Goal: Transaction & Acquisition: Purchase product/service

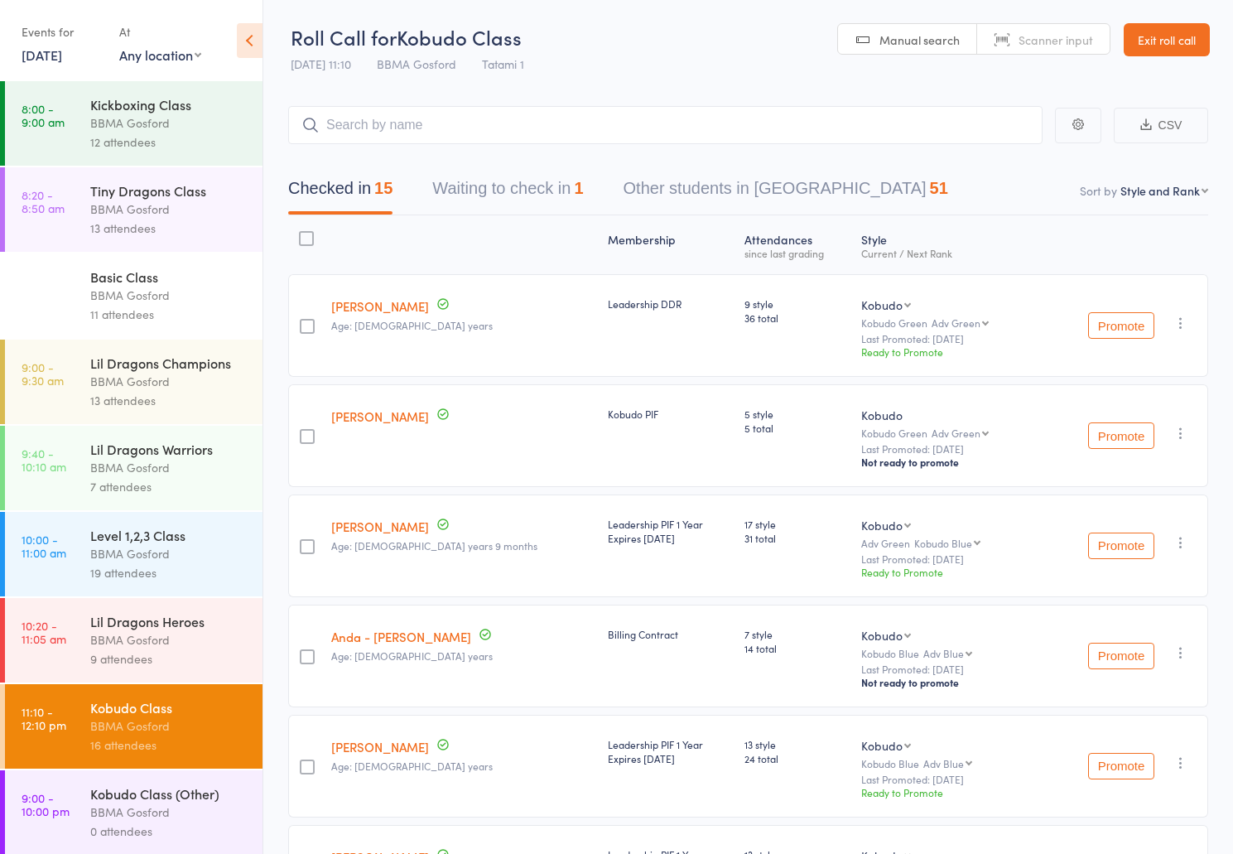
click at [1168, 37] on link "Exit roll call" at bounding box center [1167, 39] width 86 height 33
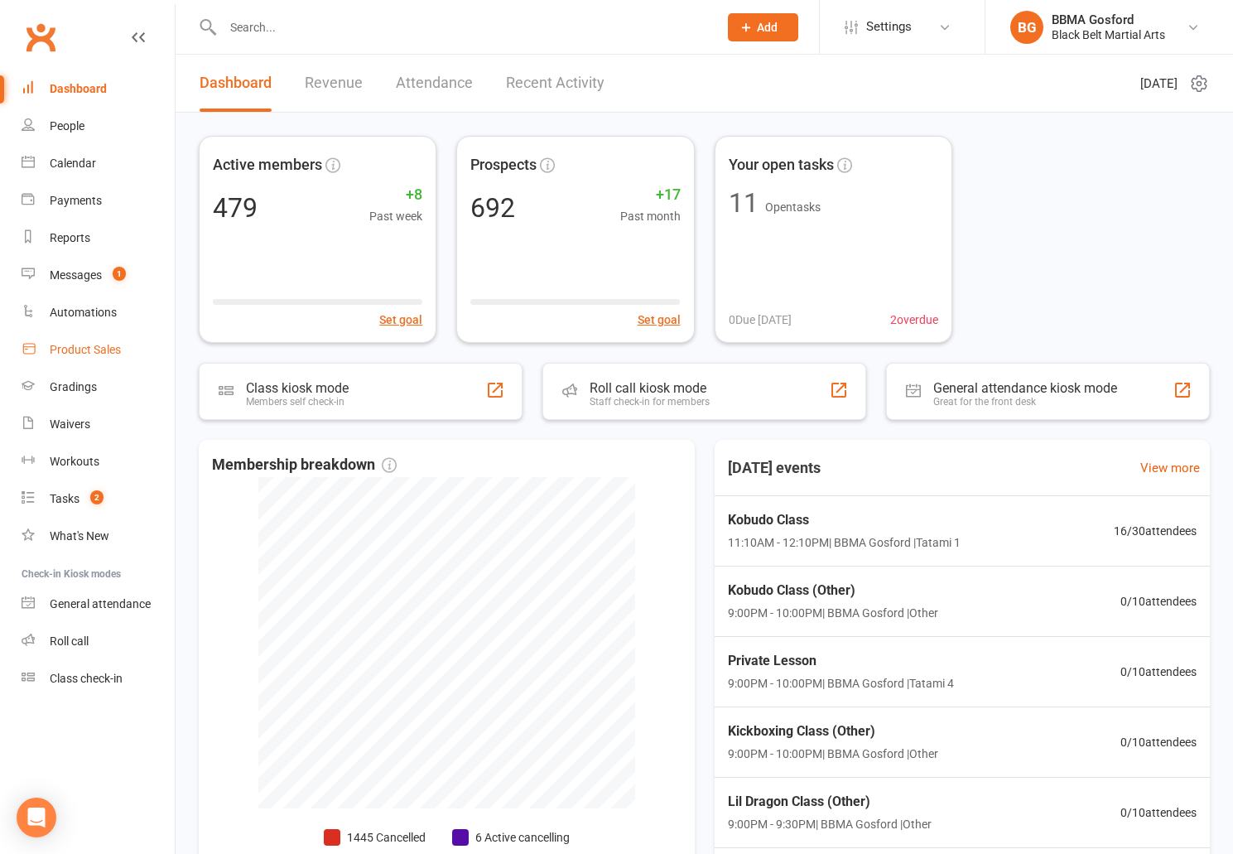
drag, startPoint x: 142, startPoint y: 347, endPoint x: 127, endPoint y: 348, distance: 15.8
click at [142, 348] on link "Product Sales" at bounding box center [98, 349] width 153 height 37
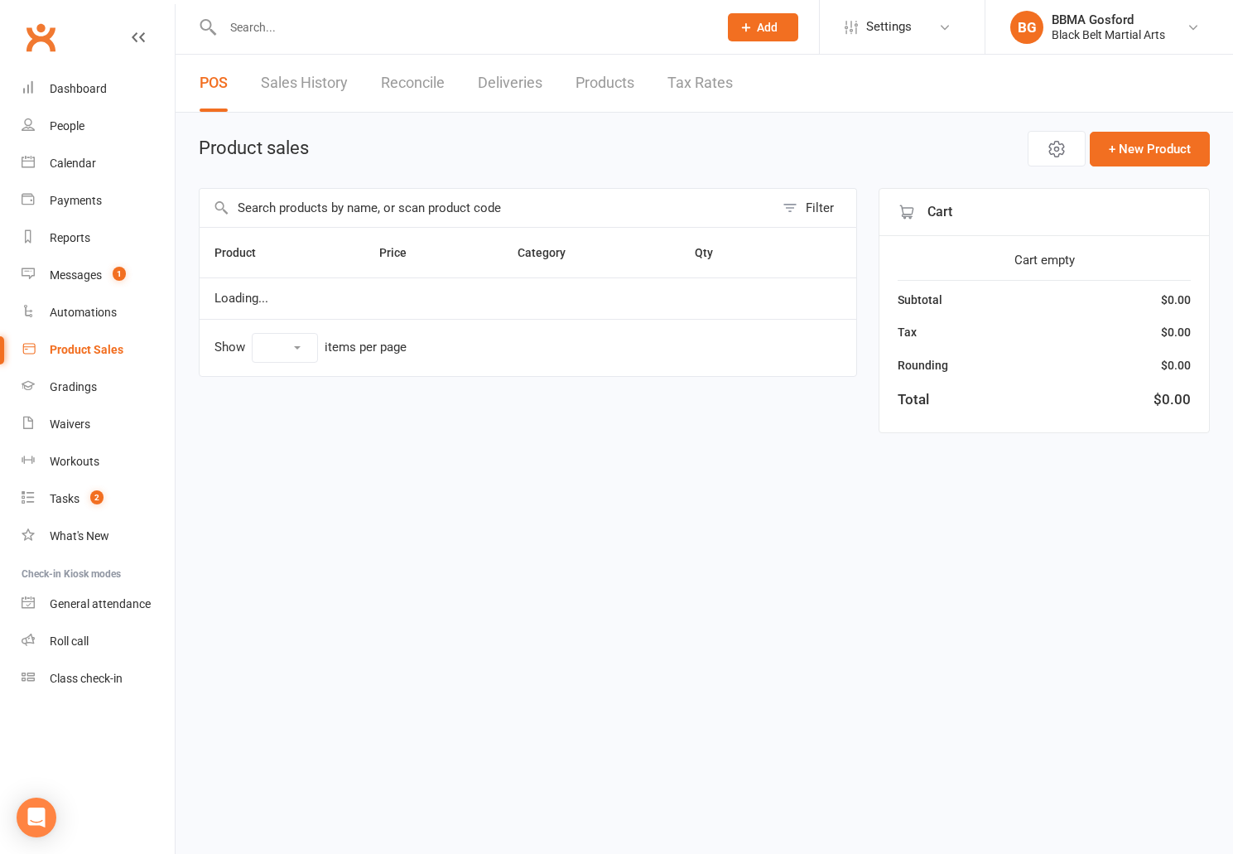
select select "100"
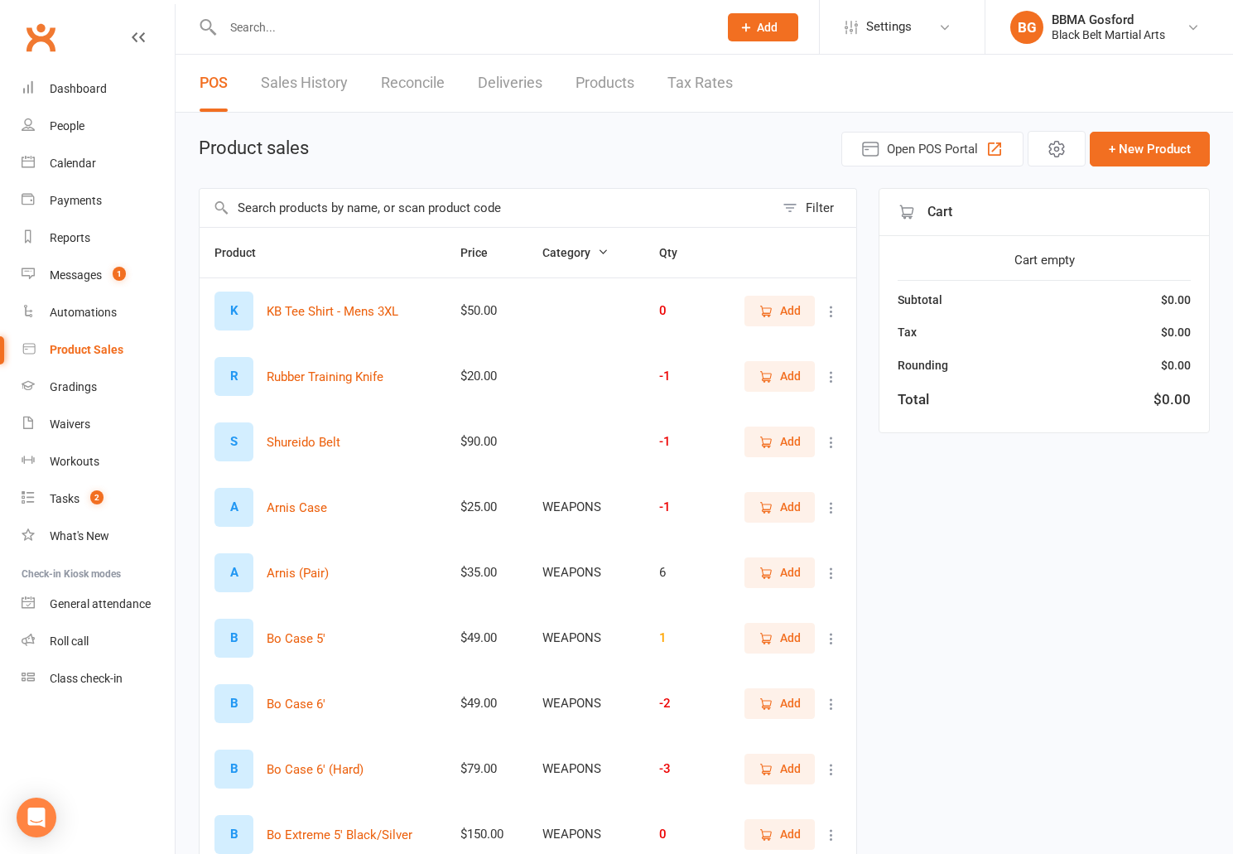
click at [388, 205] on input "text" at bounding box center [487, 208] width 575 height 38
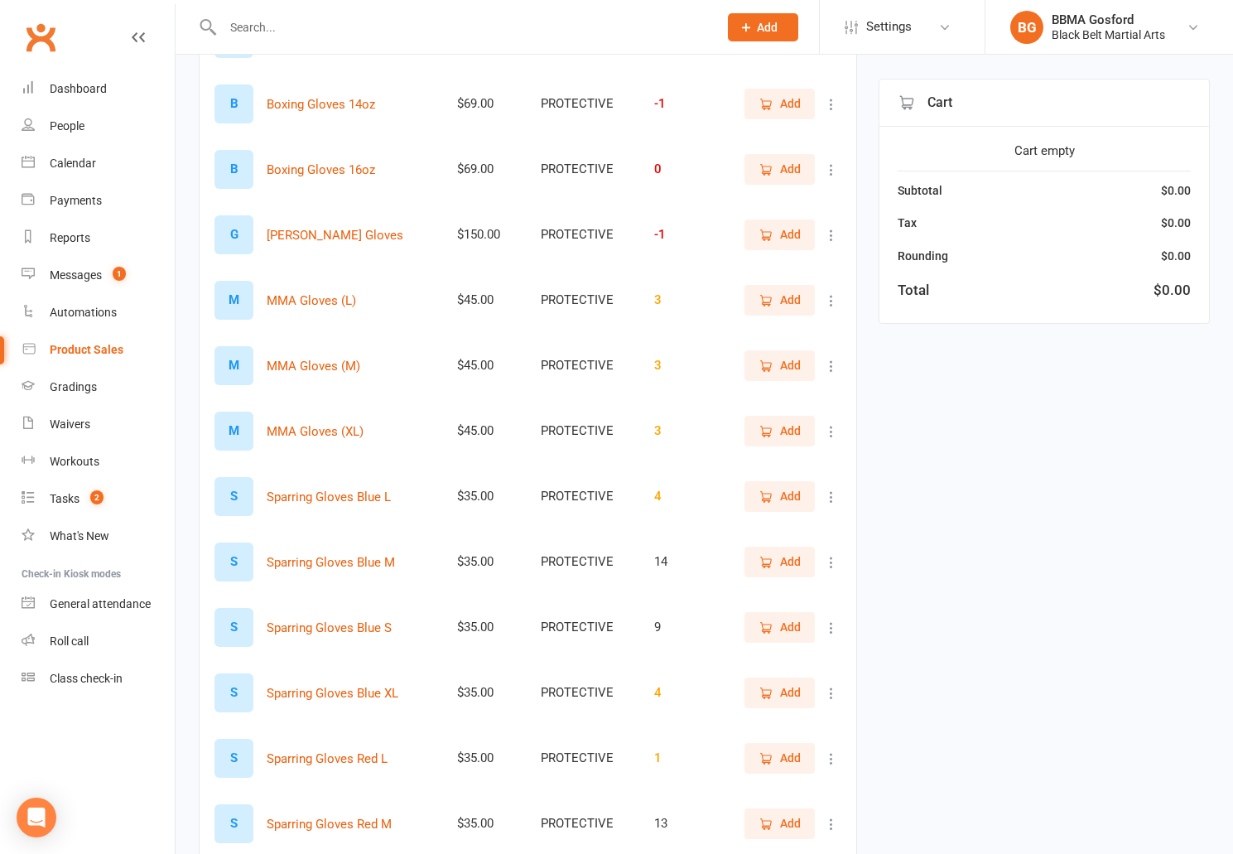
scroll to position [475, 0]
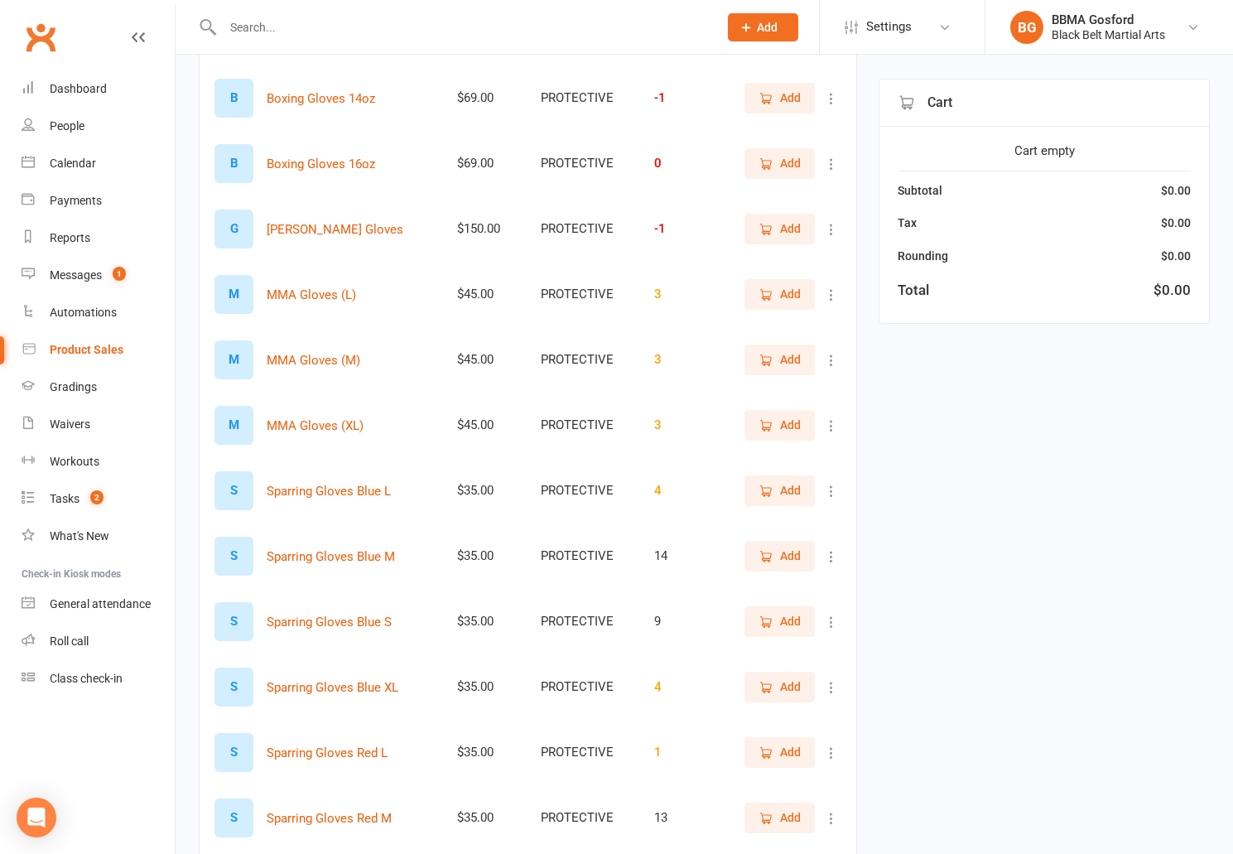
type input "gloves"
click at [791, 549] on span "Add" at bounding box center [790, 556] width 21 height 18
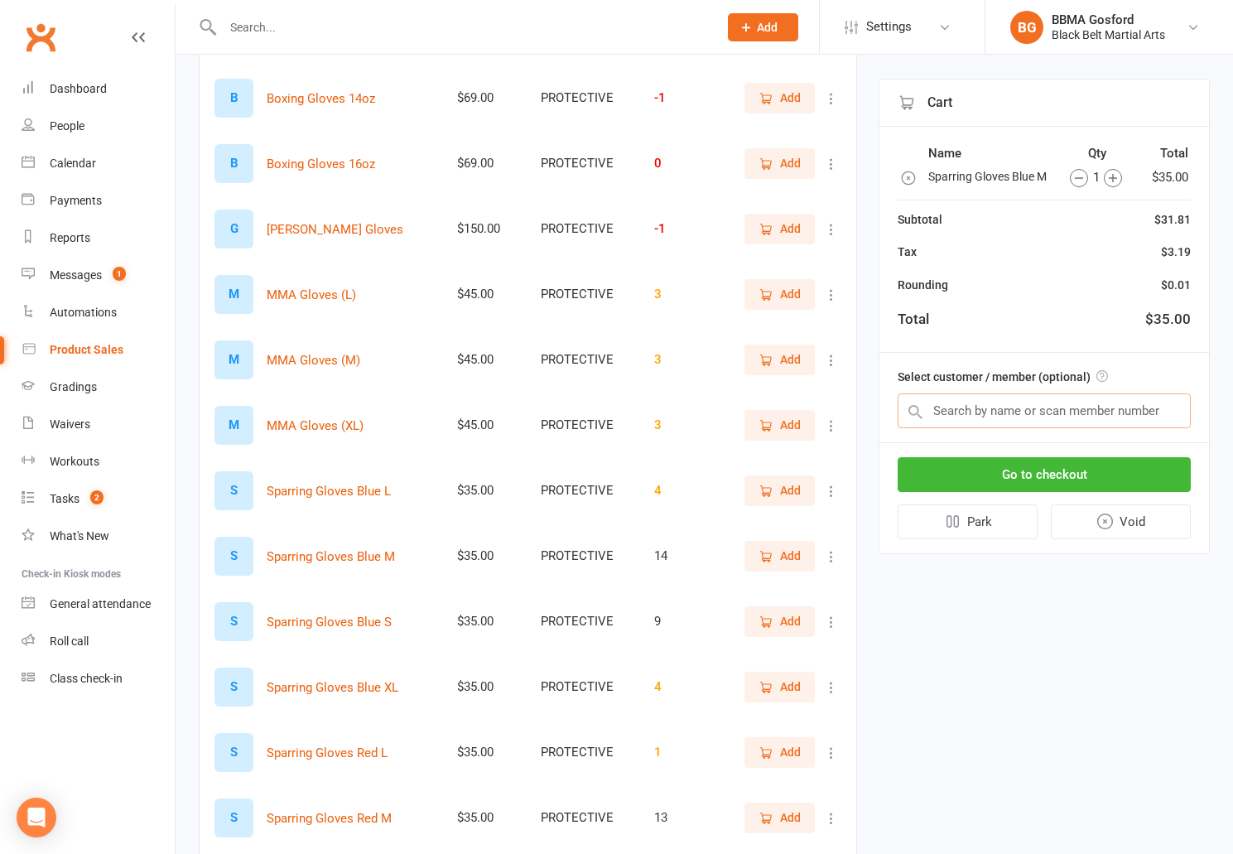
click at [1044, 415] on input "text" at bounding box center [1044, 410] width 293 height 35
drag, startPoint x: 1016, startPoint y: 468, endPoint x: 1006, endPoint y: 466, distance: 10.1
click at [1016, 468] on button "Go to checkout" at bounding box center [1044, 474] width 293 height 35
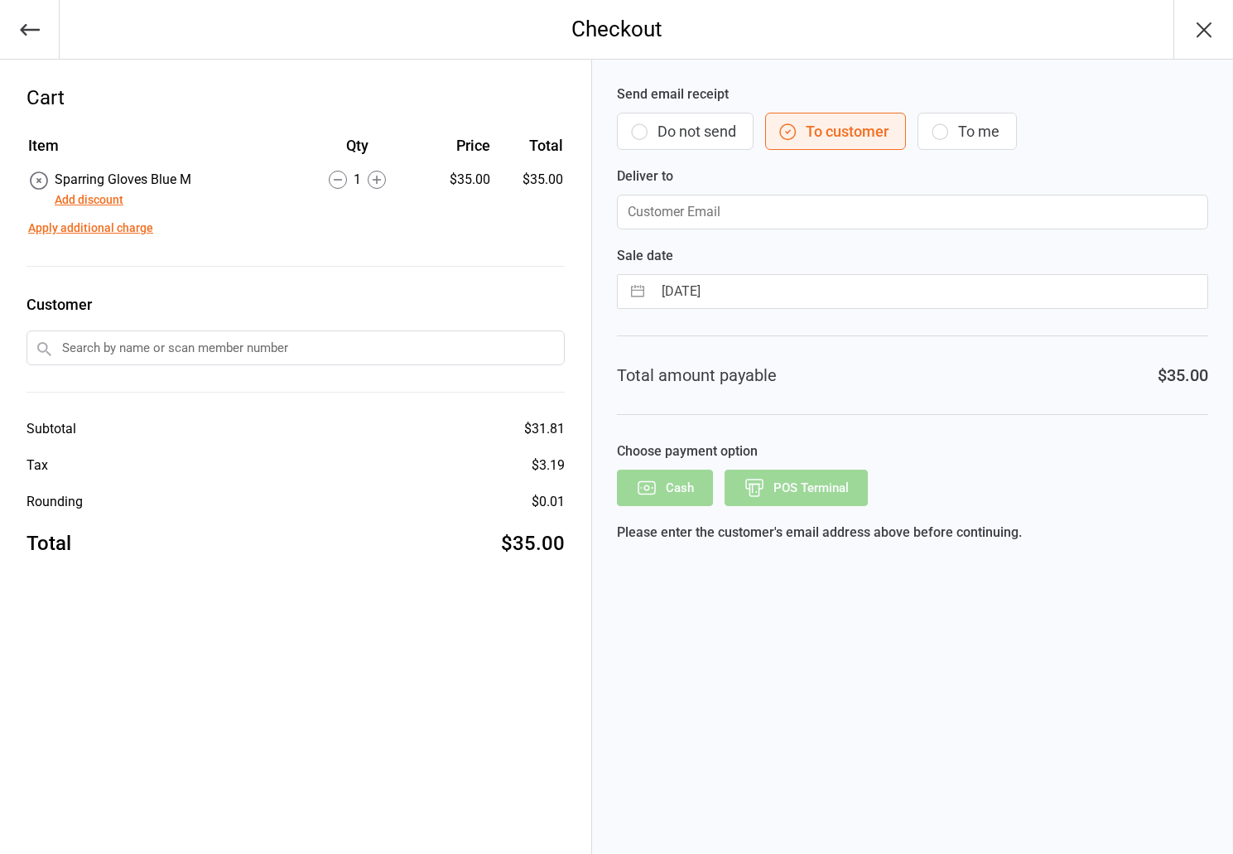
click at [699, 141] on button "Do not send" at bounding box center [685, 131] width 137 height 37
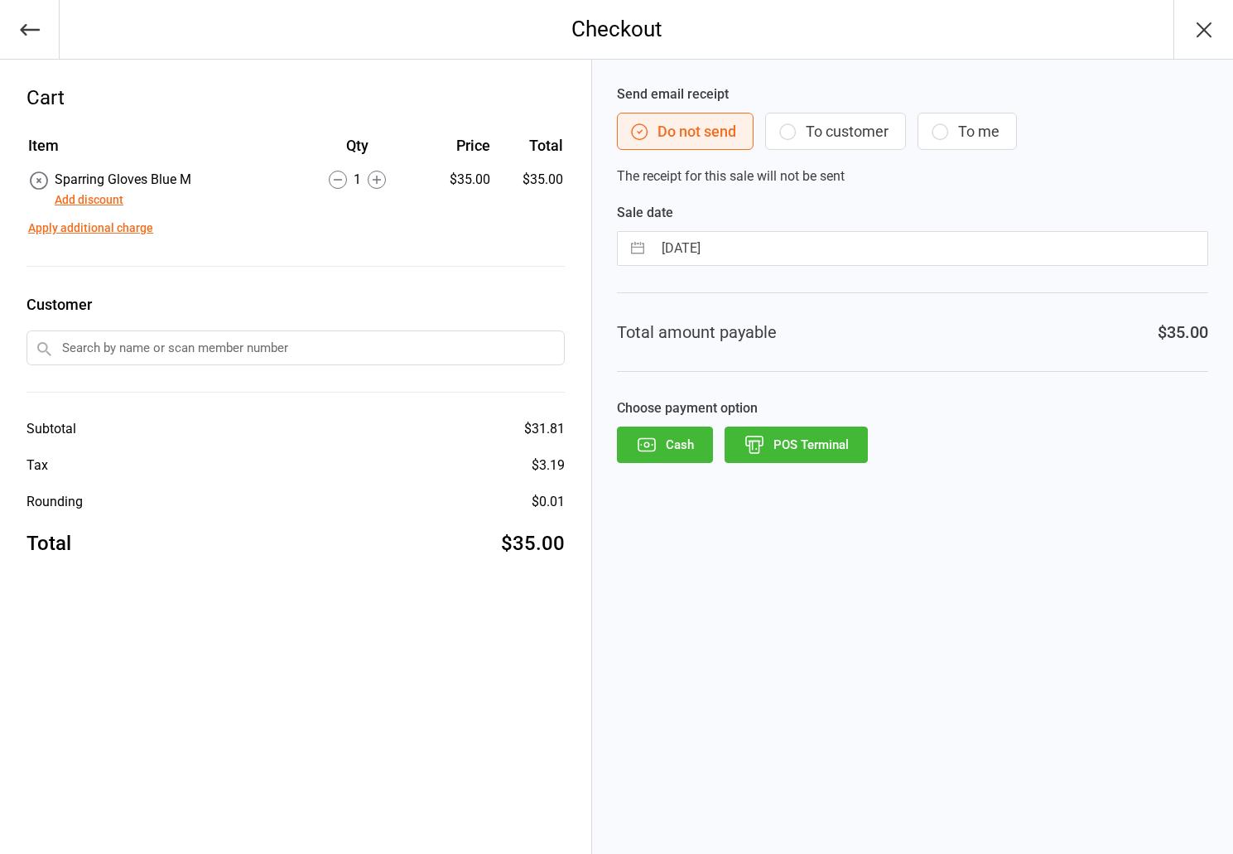
click at [822, 439] on button "POS Terminal" at bounding box center [796, 444] width 143 height 36
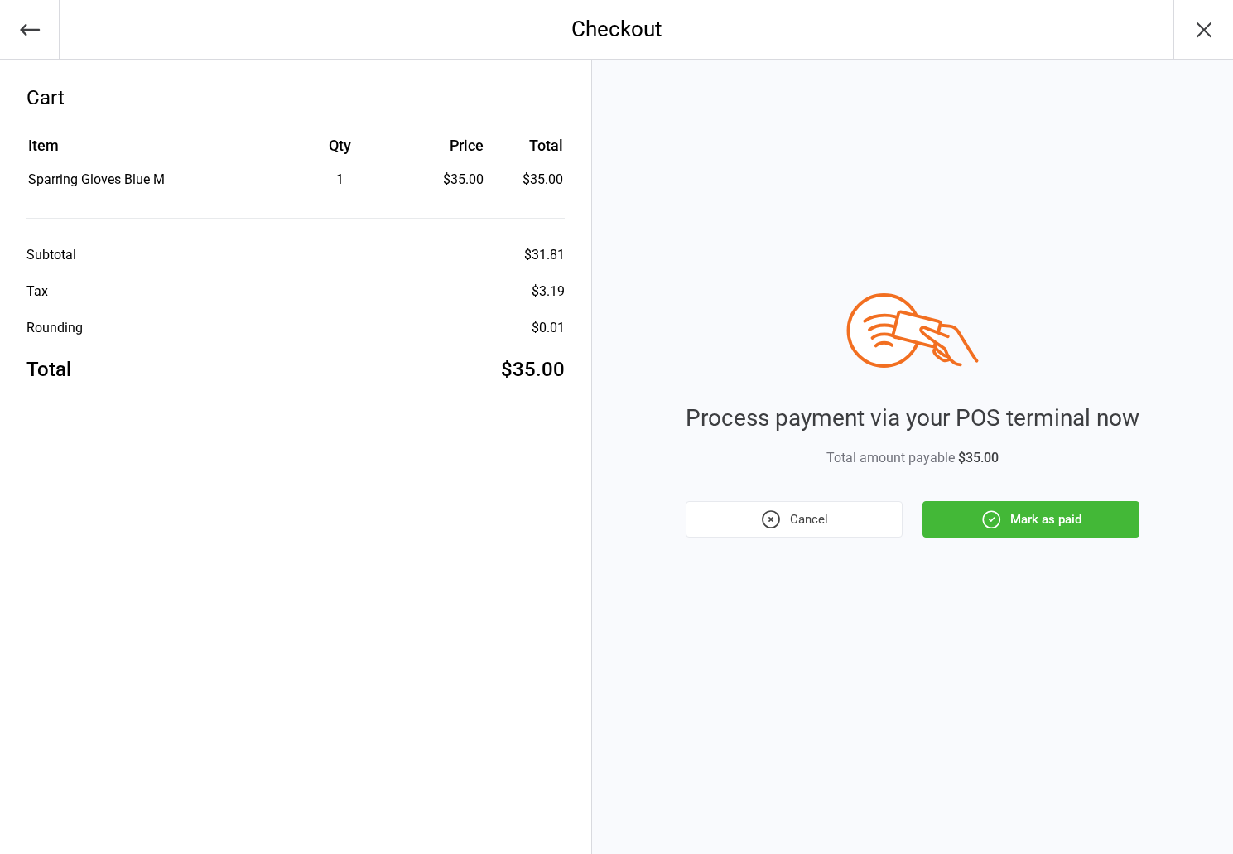
click at [1037, 522] on button "Mark as paid" at bounding box center [1031, 519] width 217 height 36
